Goal: Complete application form

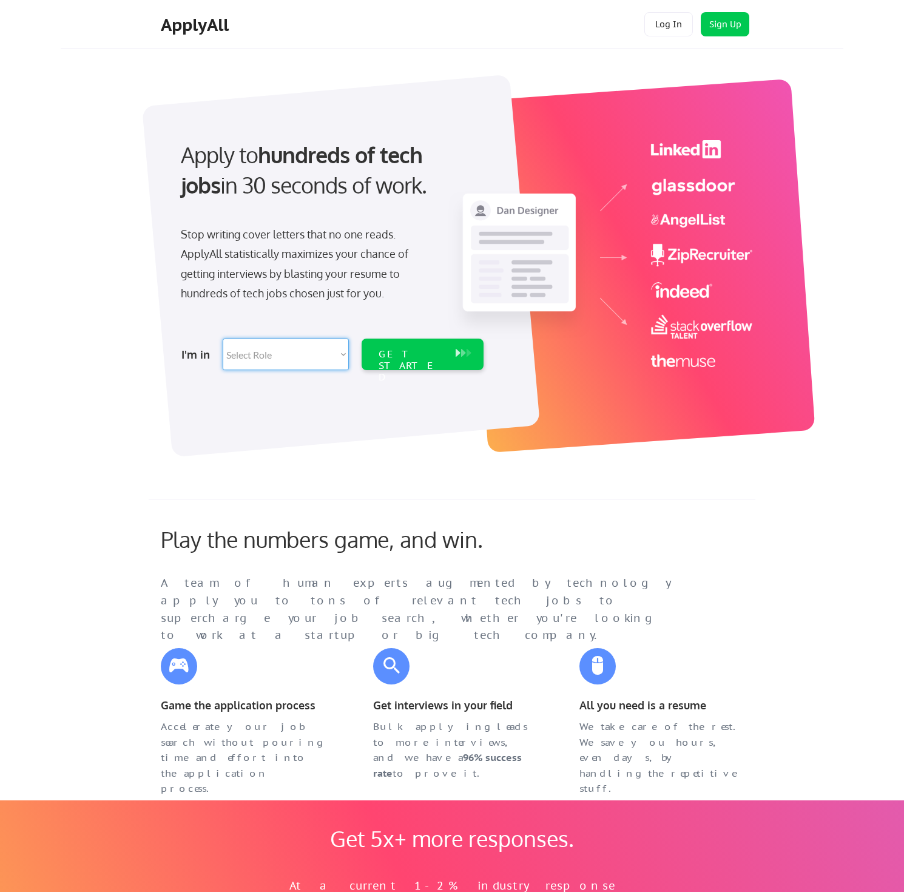
select select ""product""
click at [456, 352] on button at bounding box center [458, 352] width 12 height 13
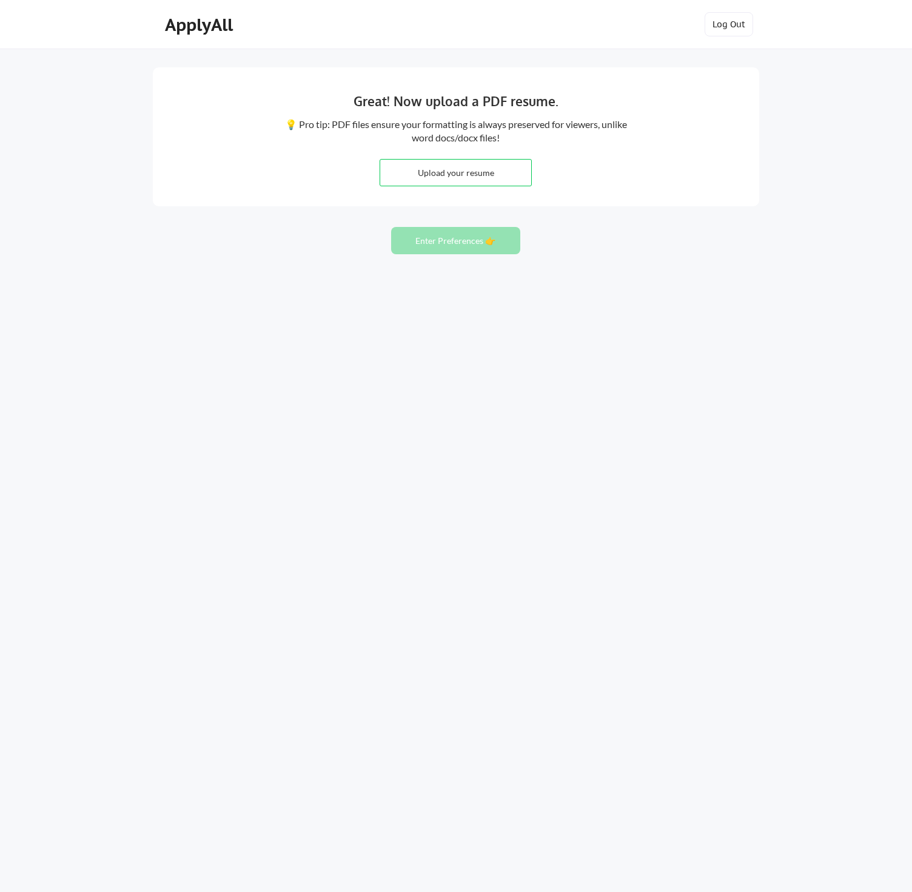
click at [428, 175] on input "file" at bounding box center [455, 173] width 151 height 26
type input "C:\fakepath\Dan Ahrens' Resume 10.25.pdf"
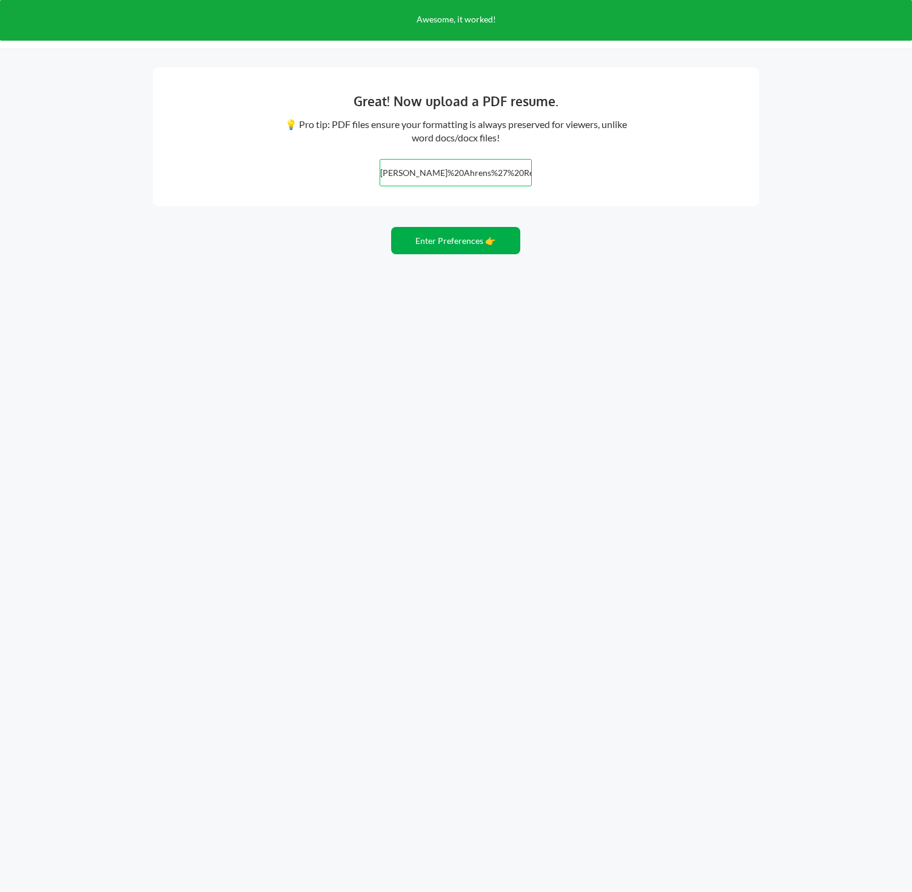
click at [436, 240] on button "Enter Preferences 👉" at bounding box center [455, 240] width 129 height 27
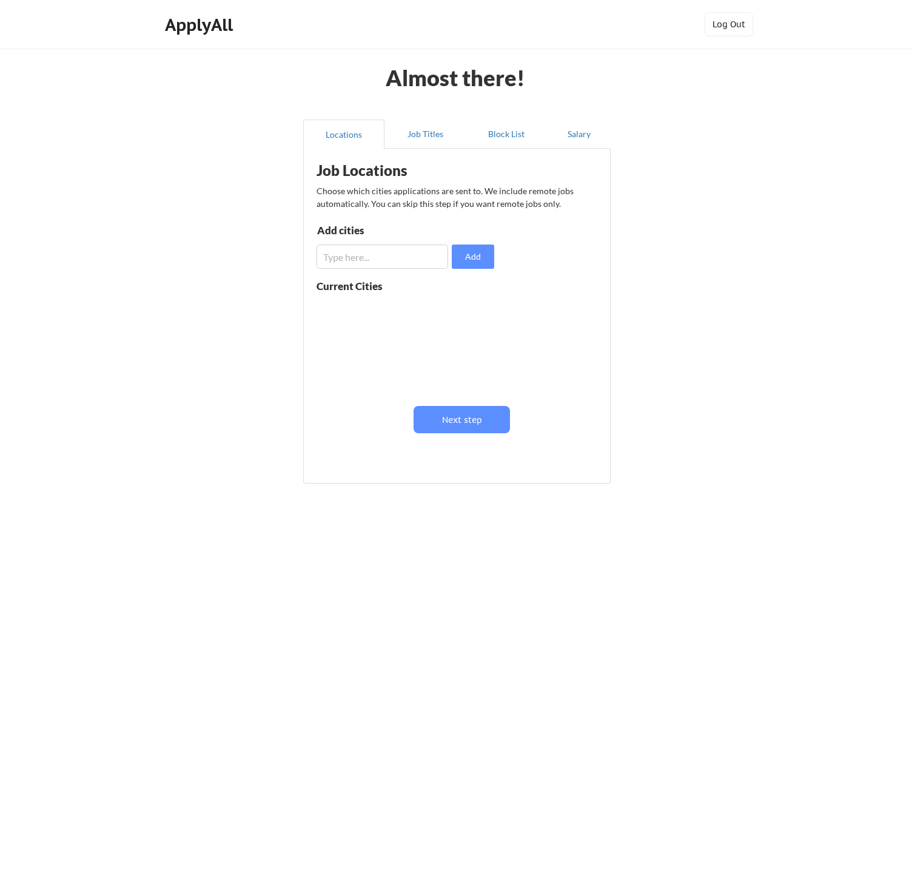
click at [393, 265] on input "input" at bounding box center [383, 256] width 132 height 24
type input "[GEOGRAPHIC_DATA]"
click at [480, 257] on button "Add" at bounding box center [473, 256] width 42 height 24
click at [394, 254] on input "input" at bounding box center [383, 256] width 132 height 24
type input "Charlotte"
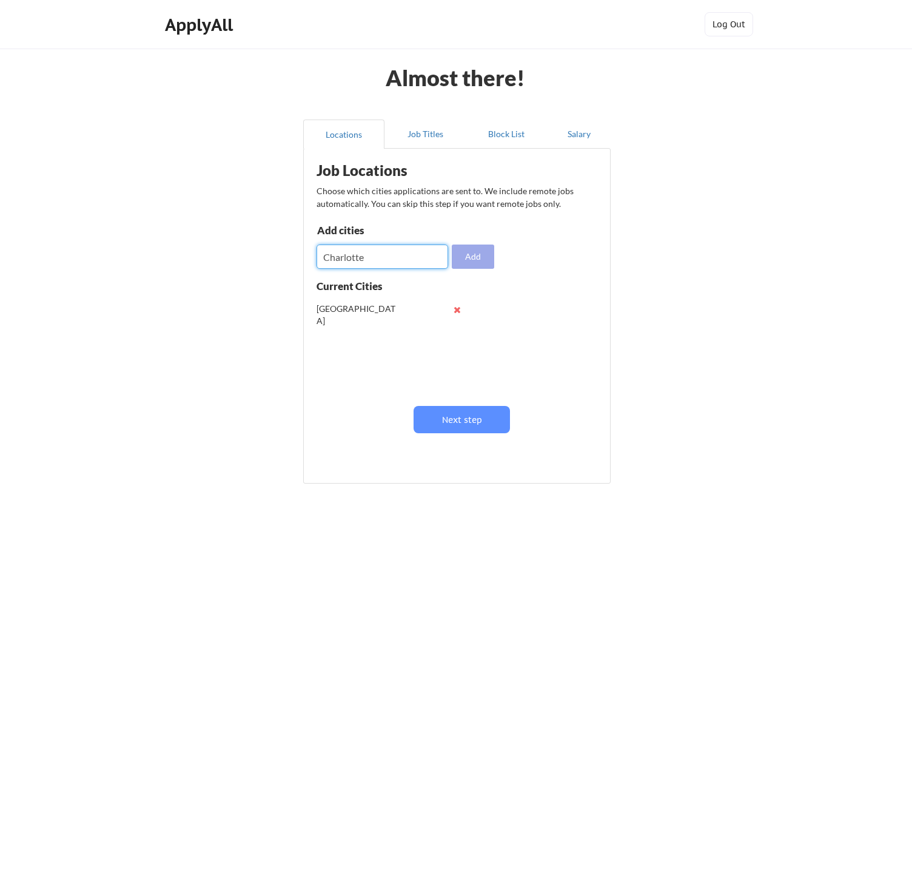
click at [474, 252] on button "Add" at bounding box center [473, 256] width 42 height 24
click at [449, 429] on button "Next step" at bounding box center [462, 419] width 96 height 27
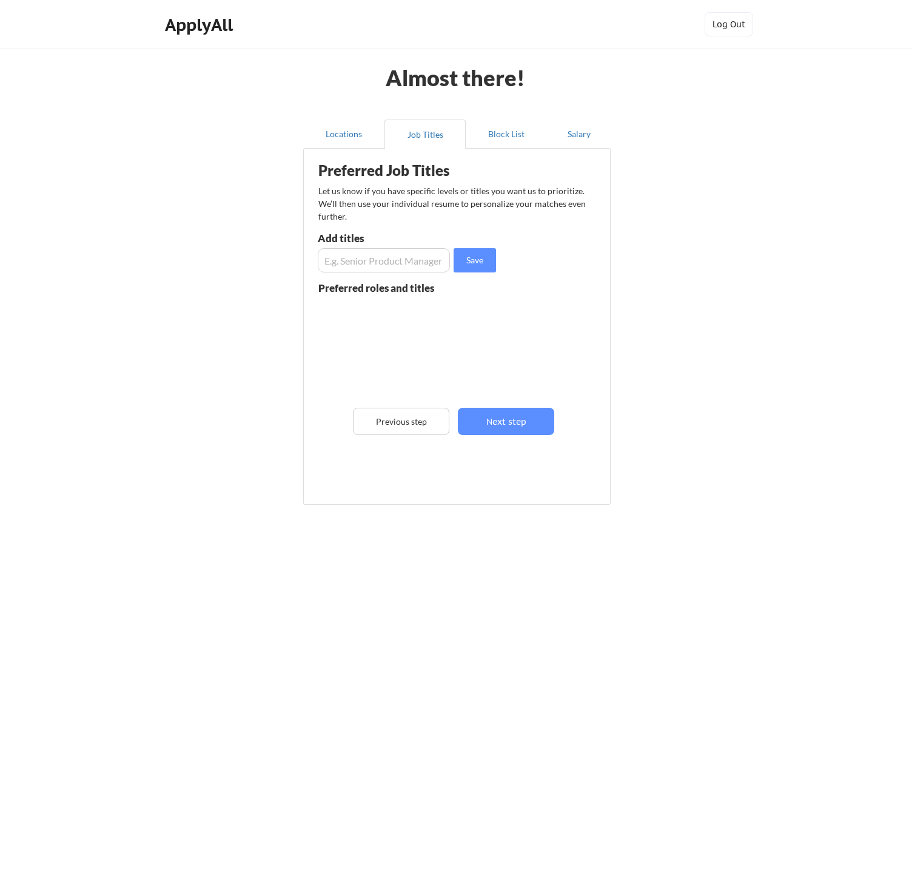
click at [383, 272] on input "input" at bounding box center [384, 260] width 132 height 24
type input "Product Manager"
click at [480, 257] on button "Save" at bounding box center [475, 260] width 42 height 24
click at [365, 252] on input "input" at bounding box center [384, 260] width 132 height 24
type input "Product Owner"
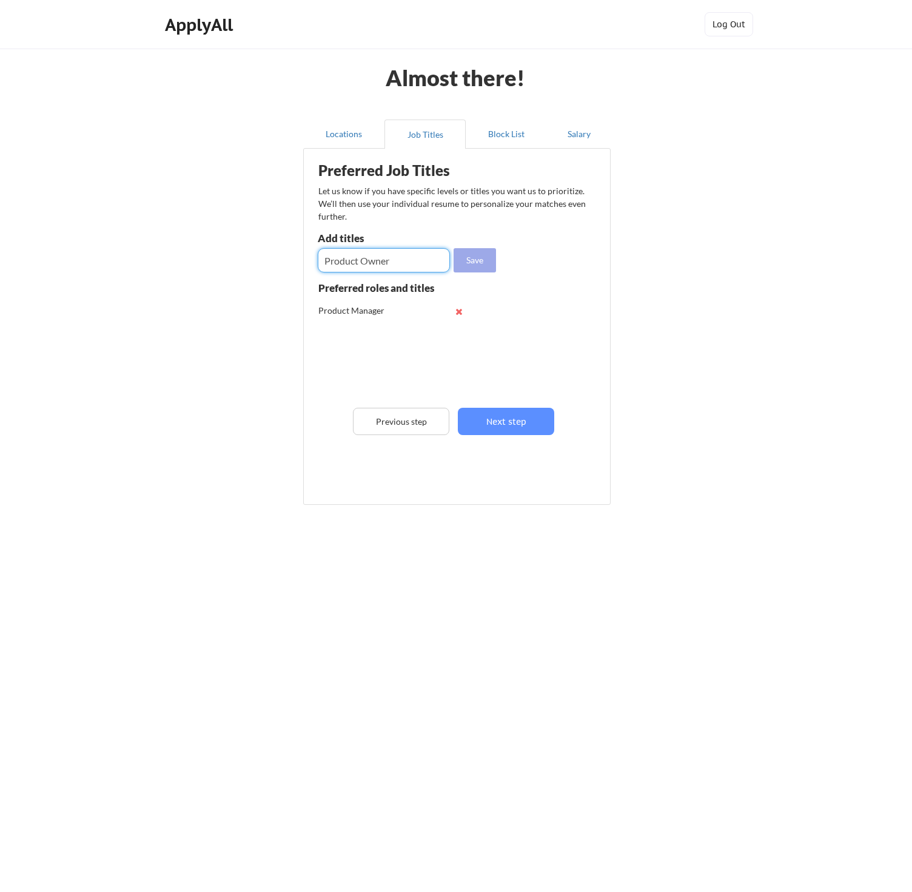
click at [479, 261] on button "Save" at bounding box center [475, 260] width 42 height 24
click at [373, 253] on input "input" at bounding box center [384, 260] width 132 height 24
click at [511, 417] on button "Next step" at bounding box center [506, 421] width 96 height 27
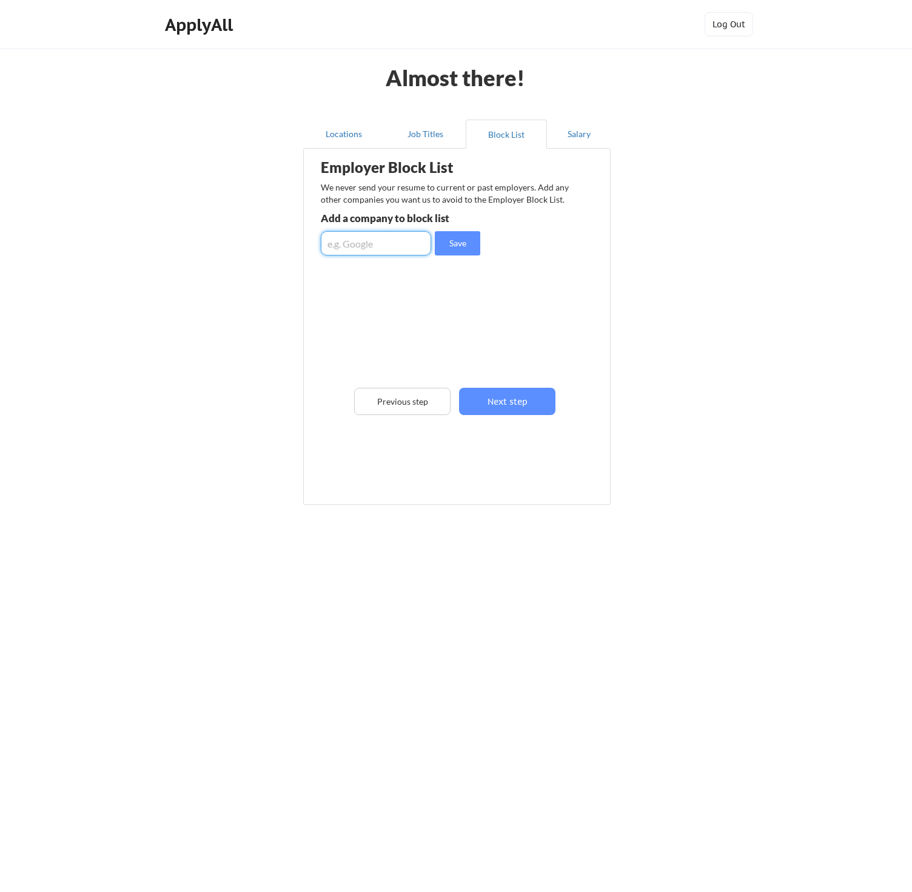
click at [385, 251] on input "input" at bounding box center [376, 243] width 110 height 24
type input "WTS Paradigm"
click at [442, 238] on button "Save" at bounding box center [458, 243] width 46 height 24
click at [373, 291] on div "WTS Paradigm" at bounding box center [385, 291] width 128 height 12
click at [411, 397] on button "Previous step" at bounding box center [402, 401] width 96 height 27
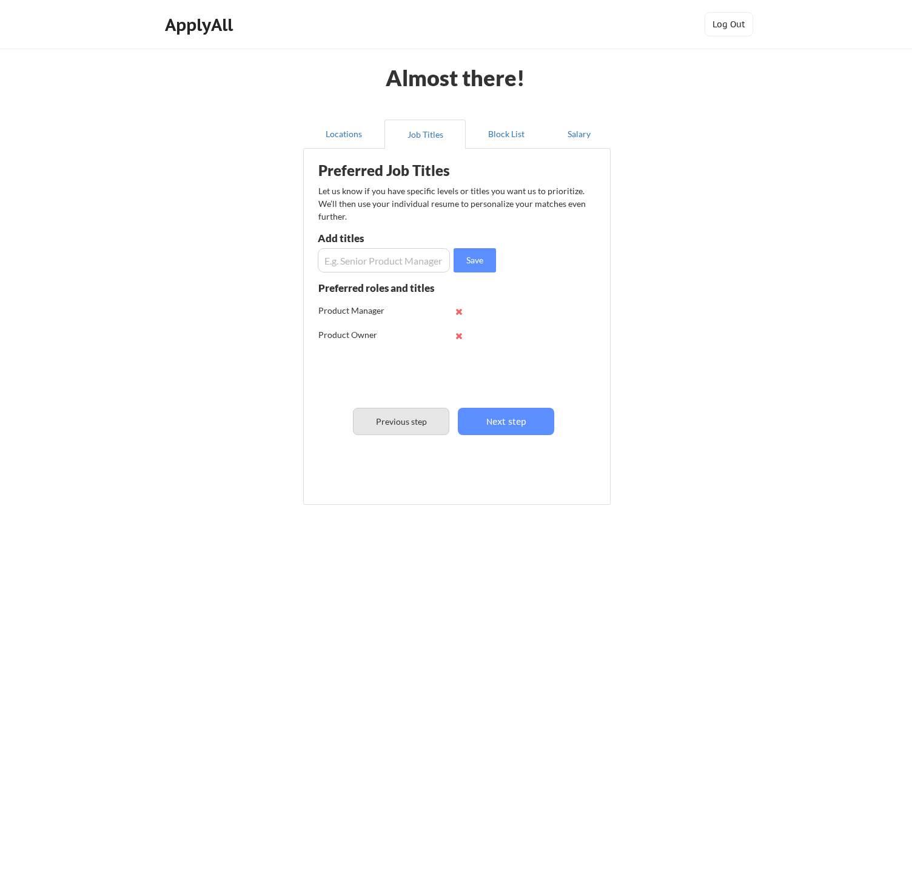
click at [406, 420] on button "Previous step" at bounding box center [401, 421] width 96 height 27
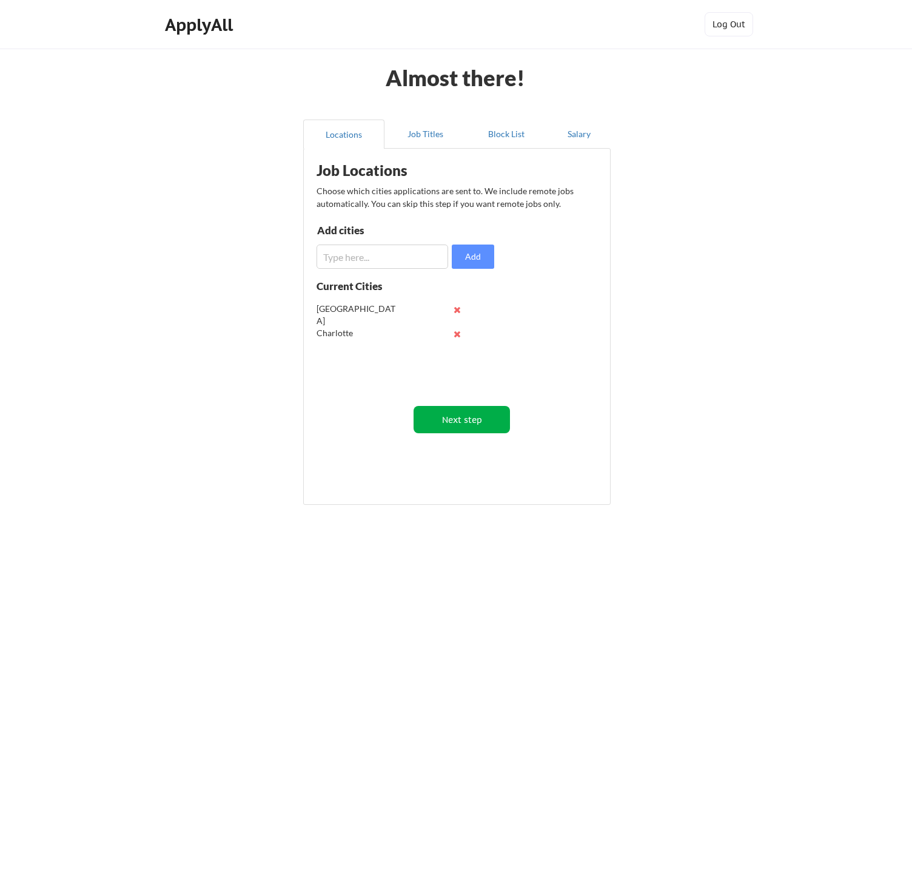
click at [445, 419] on button "Next step" at bounding box center [462, 419] width 96 height 27
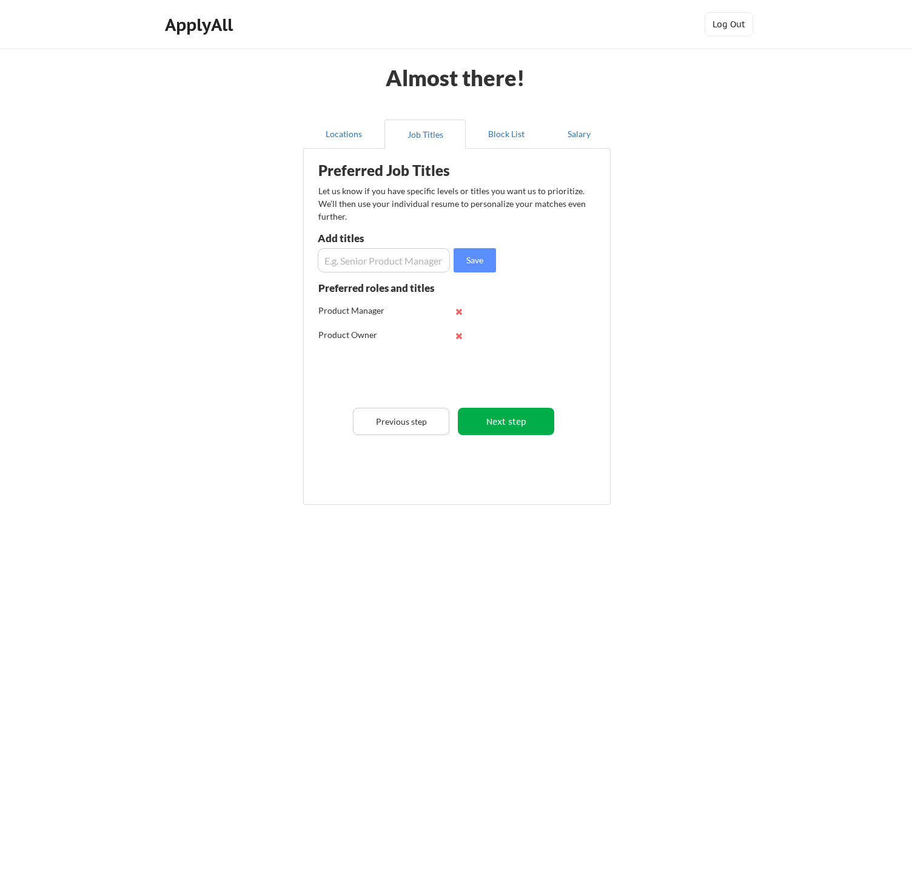
click at [488, 425] on button "Next step" at bounding box center [506, 421] width 96 height 27
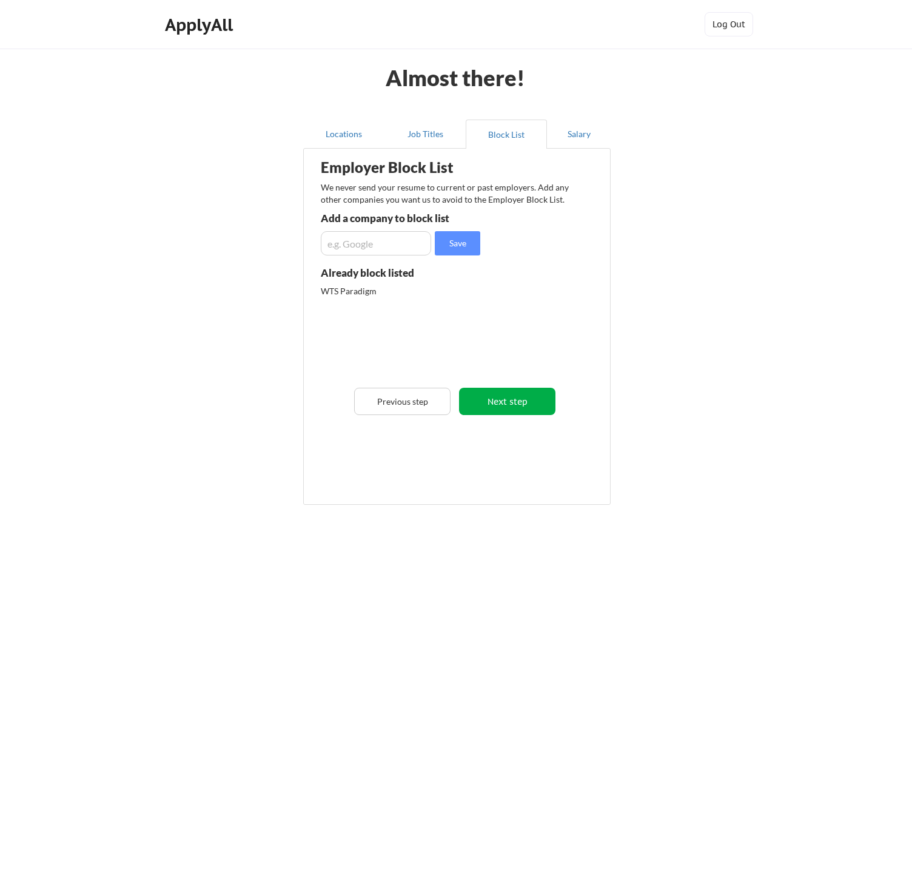
click at [505, 399] on button "Next step" at bounding box center [507, 401] width 96 height 27
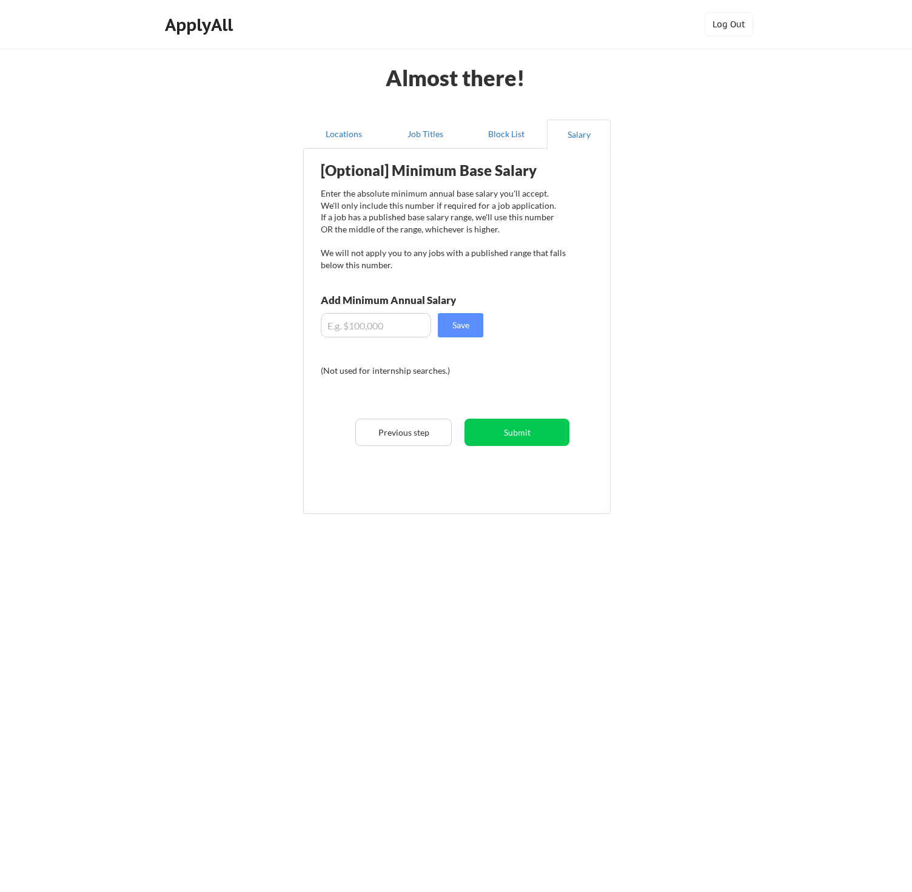
click at [364, 324] on input "input" at bounding box center [376, 325] width 110 height 24
drag, startPoint x: 401, startPoint y: 326, endPoint x: 274, endPoint y: 323, distance: 127.4
click at [274, 323] on div "Almost there! Locations Job Titles Block List Salary Employer Block List We nev…" at bounding box center [456, 446] width 912 height 892
drag, startPoint x: 383, startPoint y: 325, endPoint x: 265, endPoint y: 323, distance: 118.3
click at [265, 323] on div "Almost there! Locations Job Titles Block List Salary Employer Block List We nev…" at bounding box center [456, 446] width 912 height 892
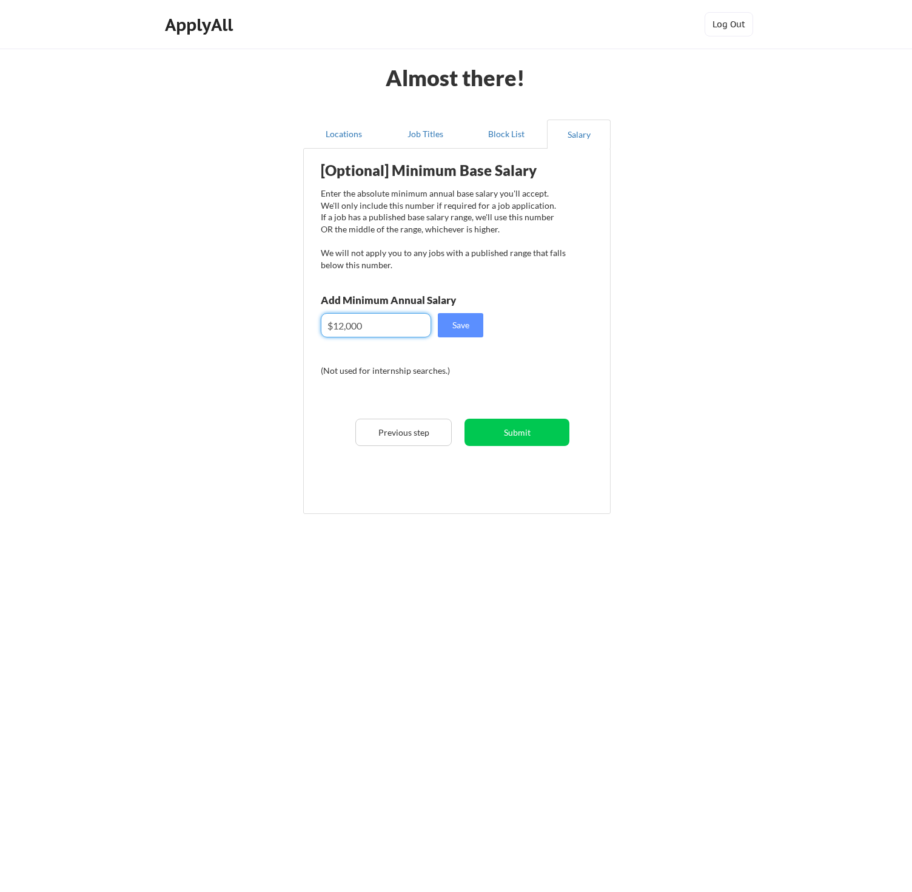
type input "$120,000"
click at [447, 329] on button "Save" at bounding box center [461, 325] width 46 height 24
click at [524, 433] on button "Submit" at bounding box center [517, 432] width 105 height 27
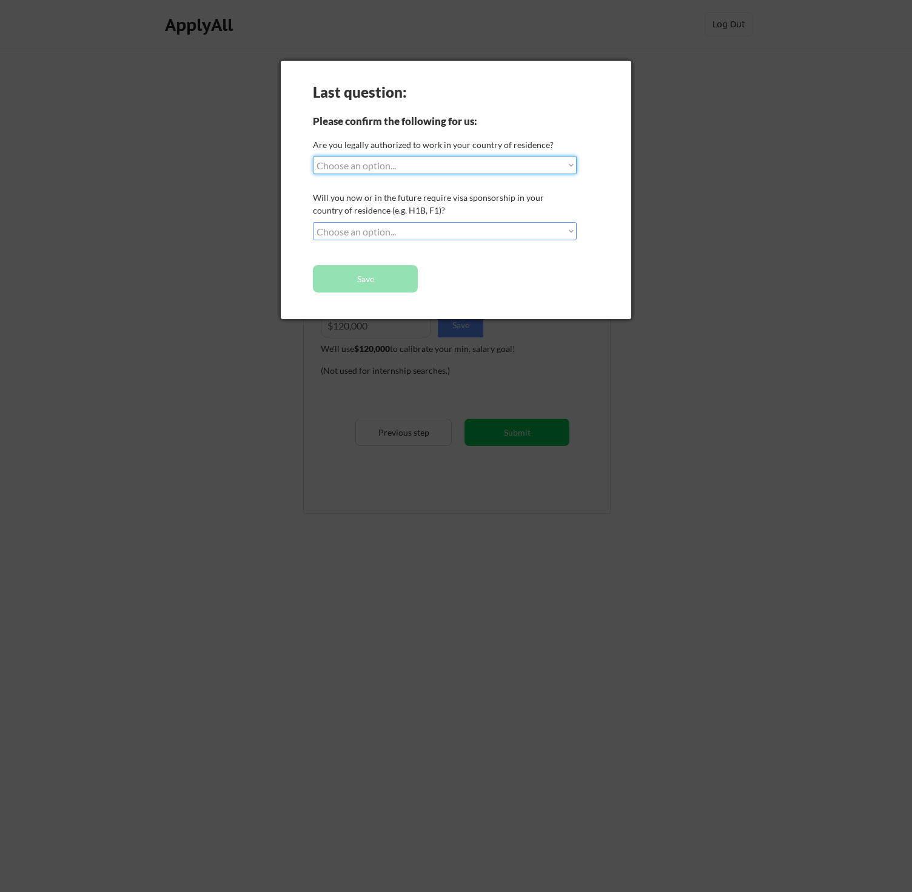
select select ""yes__i_am_a_us_citizen""
select select ""no__i_will_not_need_sponsorship""
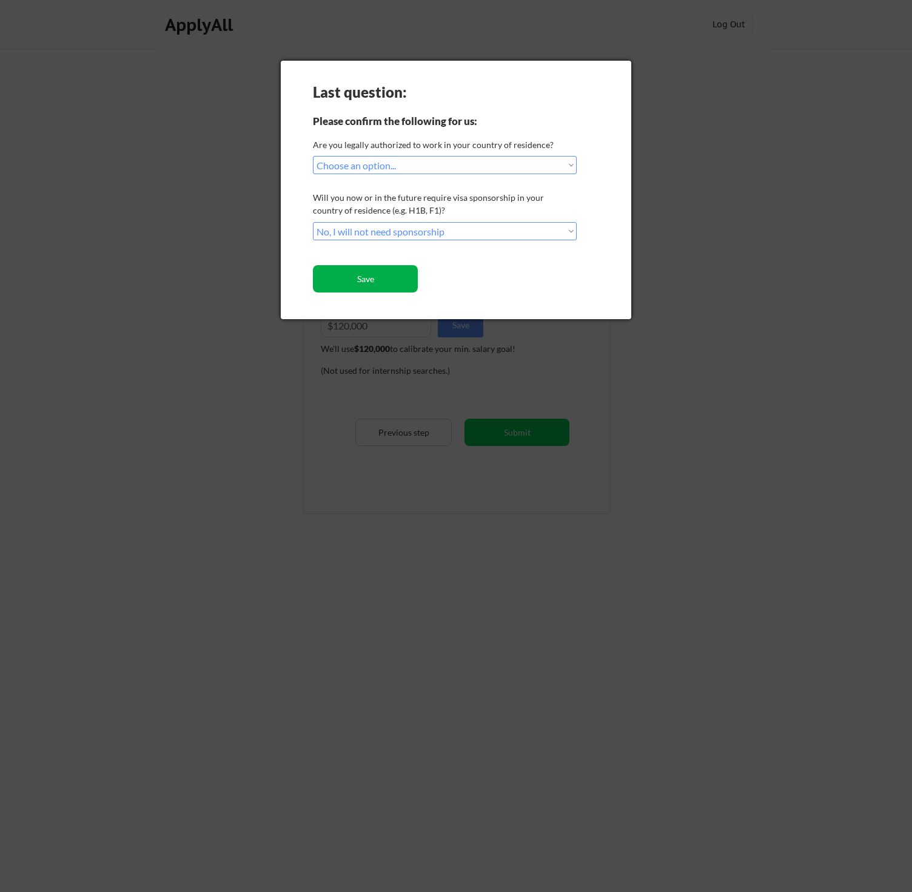
click at [388, 286] on button "Save" at bounding box center [365, 278] width 105 height 27
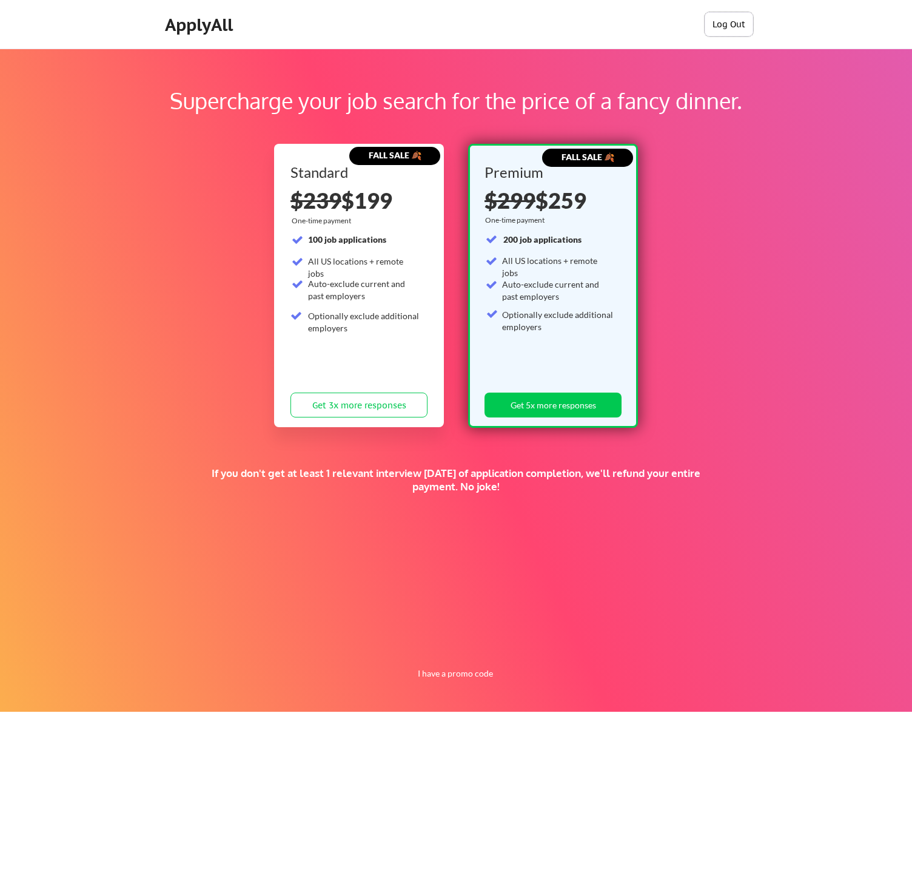
click at [730, 24] on button "Log Out" at bounding box center [729, 24] width 49 height 24
